Goal: Understand process/instructions: Learn how to perform a task or action

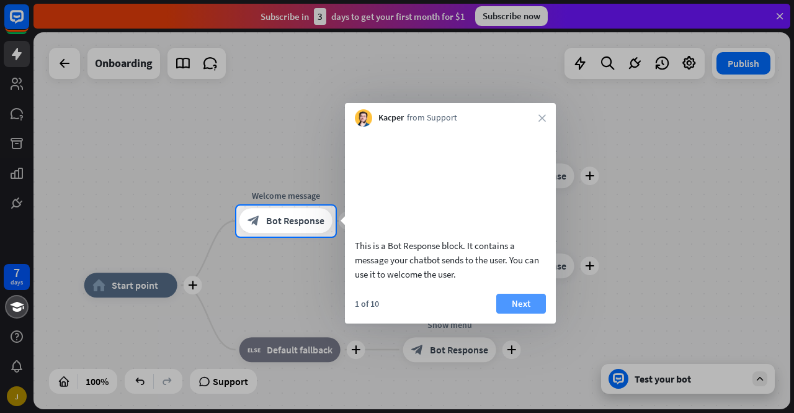
click at [515, 313] on button "Next" at bounding box center [522, 304] width 50 height 20
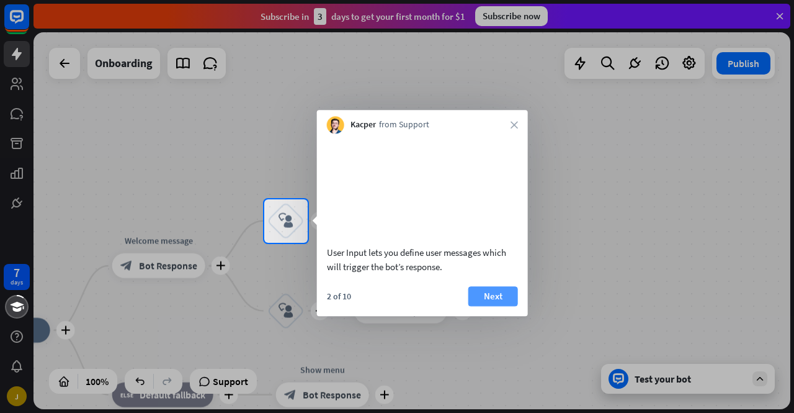
click at [510, 306] on button "Next" at bounding box center [494, 296] width 50 height 20
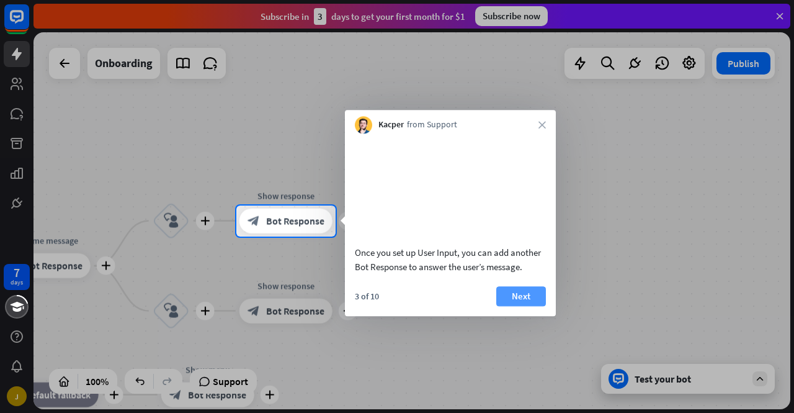
click at [513, 306] on button "Next" at bounding box center [522, 296] width 50 height 20
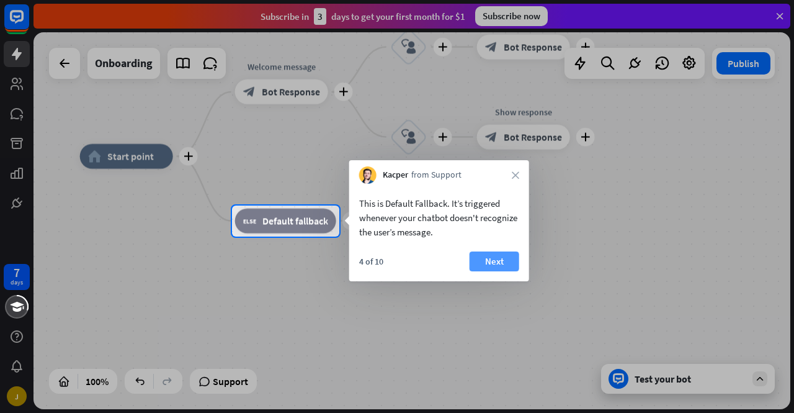
click at [492, 263] on button "Next" at bounding box center [495, 261] width 50 height 20
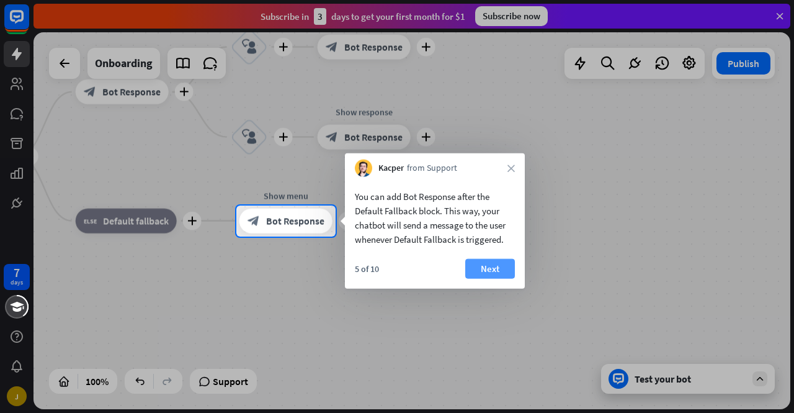
click at [486, 269] on button "Next" at bounding box center [490, 269] width 50 height 20
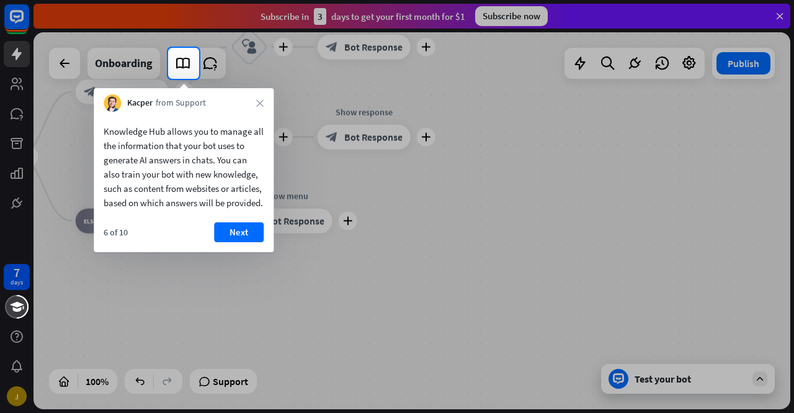
click at [246, 242] on button "Next" at bounding box center [239, 232] width 50 height 20
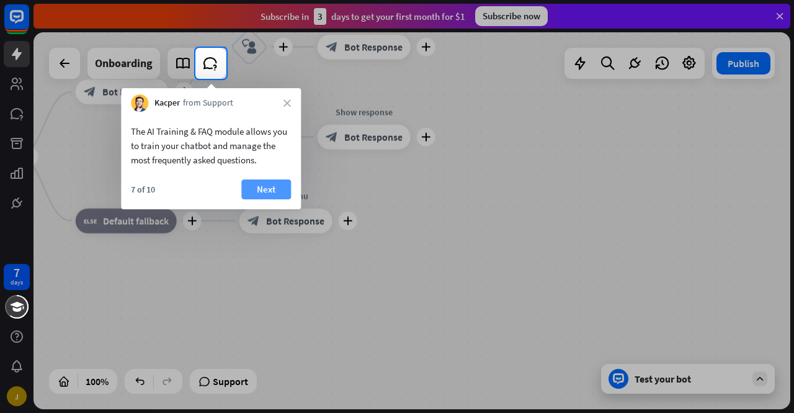
click at [263, 184] on button "Next" at bounding box center [266, 189] width 50 height 20
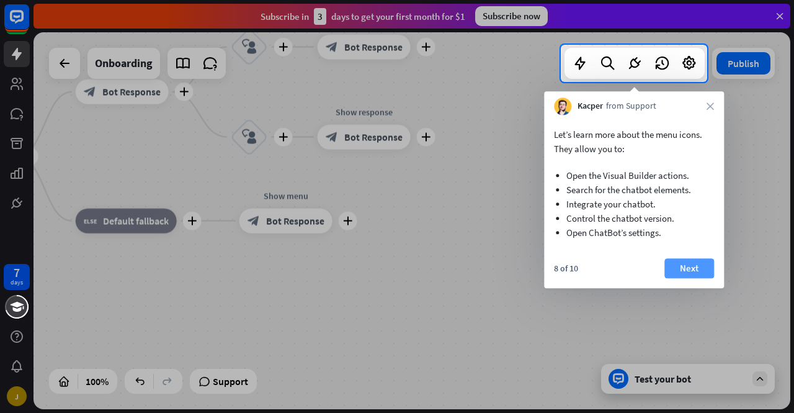
click at [693, 273] on button "Next" at bounding box center [690, 268] width 50 height 20
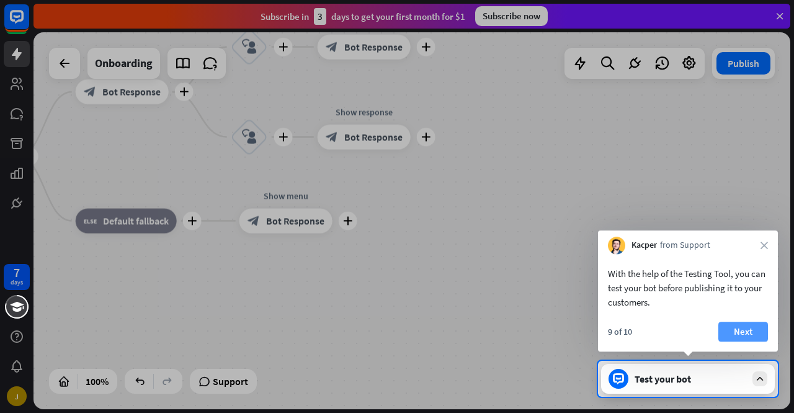
click at [736, 332] on button "Next" at bounding box center [744, 331] width 50 height 20
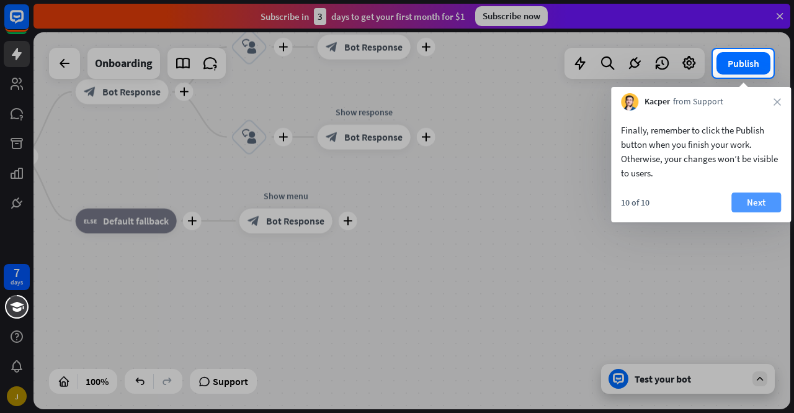
click at [749, 199] on button "Next" at bounding box center [757, 202] width 50 height 20
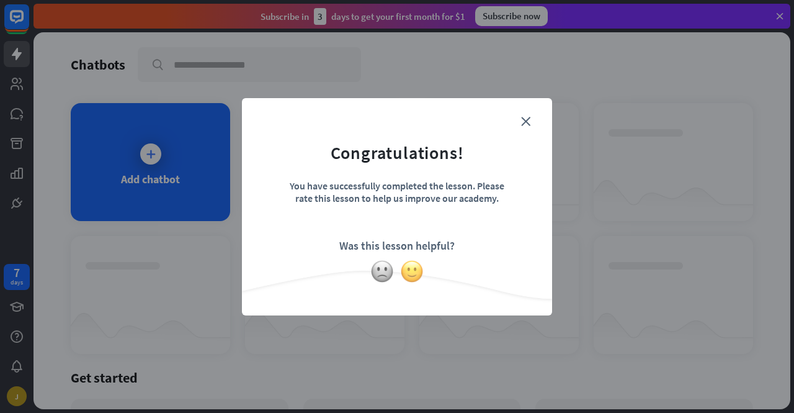
click at [408, 269] on img at bounding box center [412, 271] width 24 height 24
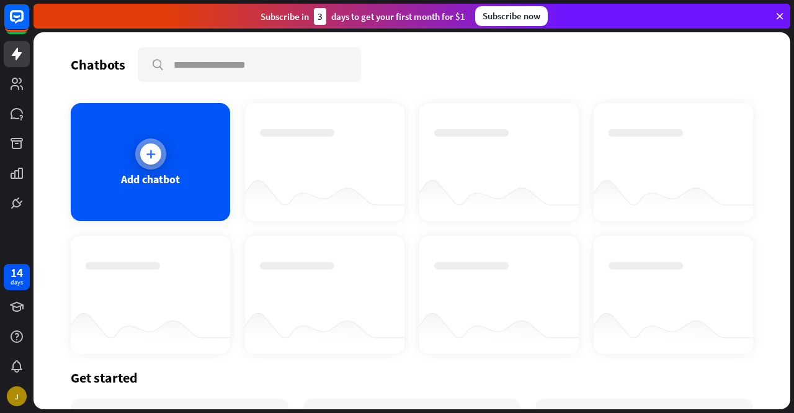
click at [145, 152] on icon at bounding box center [151, 154] width 12 height 12
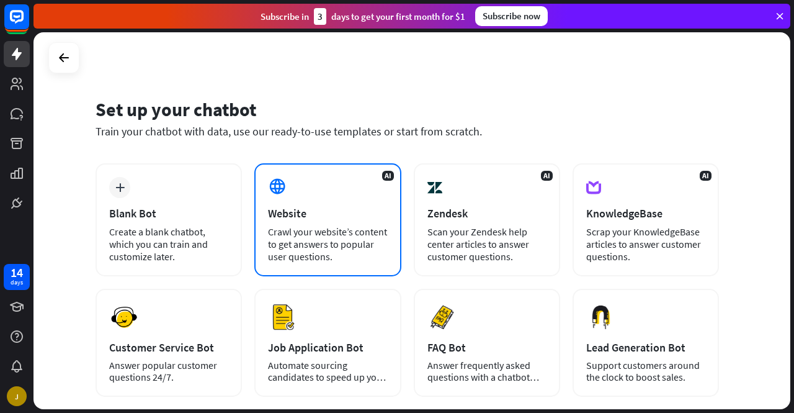
click at [323, 191] on div "AI Website Crawl your website’s content to get answers to popular user question…" at bounding box center [327, 219] width 146 height 113
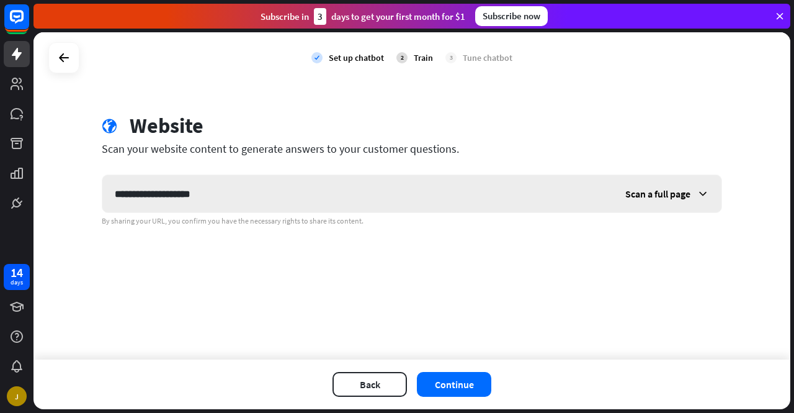
type input "**********"
